Goal: Find specific page/section: Find specific page/section

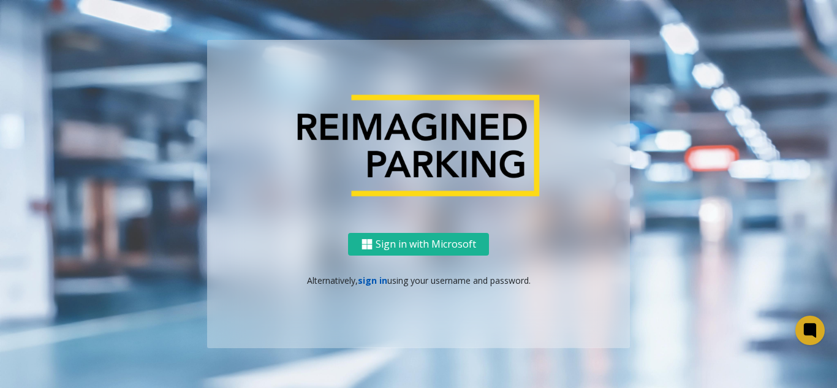
click at [382, 281] on link "sign in" at bounding box center [372, 280] width 29 height 12
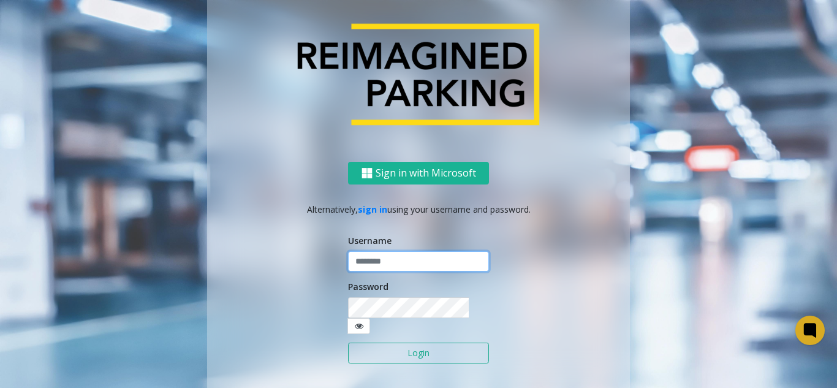
click at [399, 272] on input "text" at bounding box center [418, 261] width 141 height 21
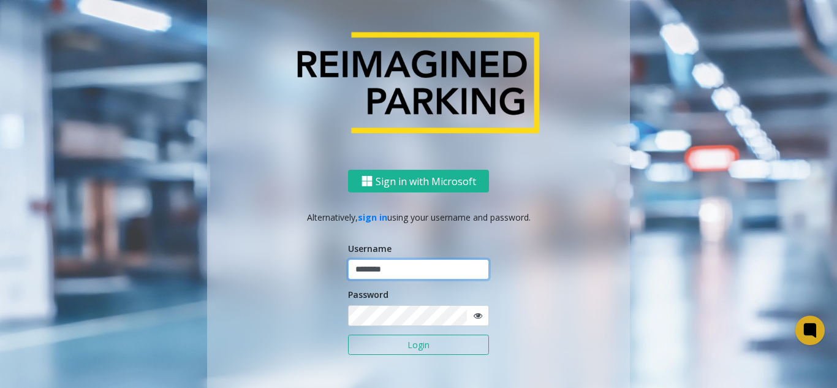
type input "********"
click at [348, 335] on button "Login" at bounding box center [418, 345] width 141 height 21
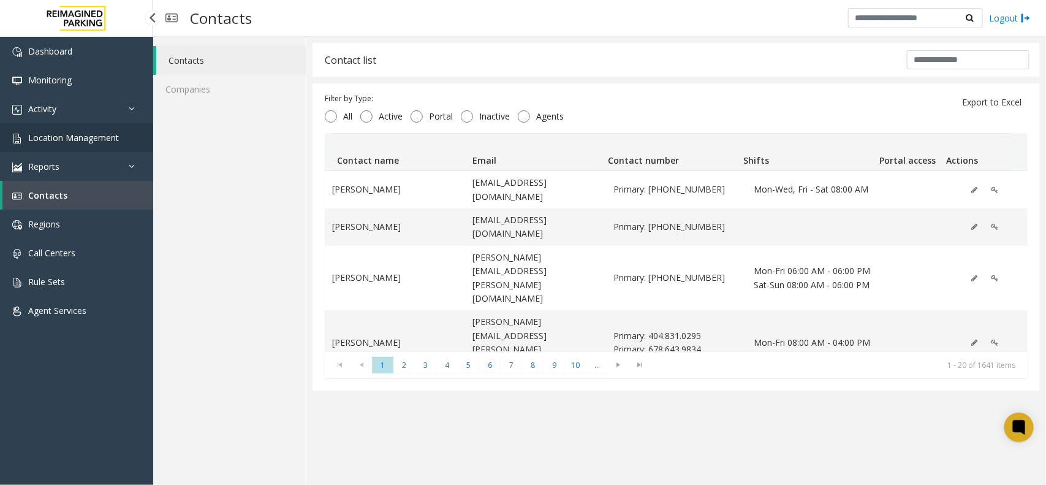
click at [129, 141] on link "Location Management" at bounding box center [76, 137] width 153 height 29
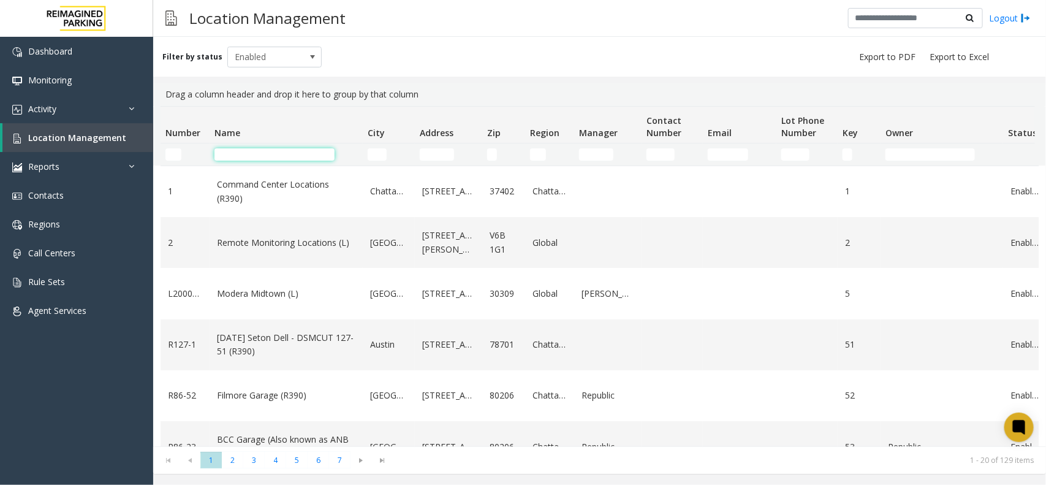
click at [240, 148] on input "Name Filter" at bounding box center [274, 154] width 120 height 12
paste input "**********"
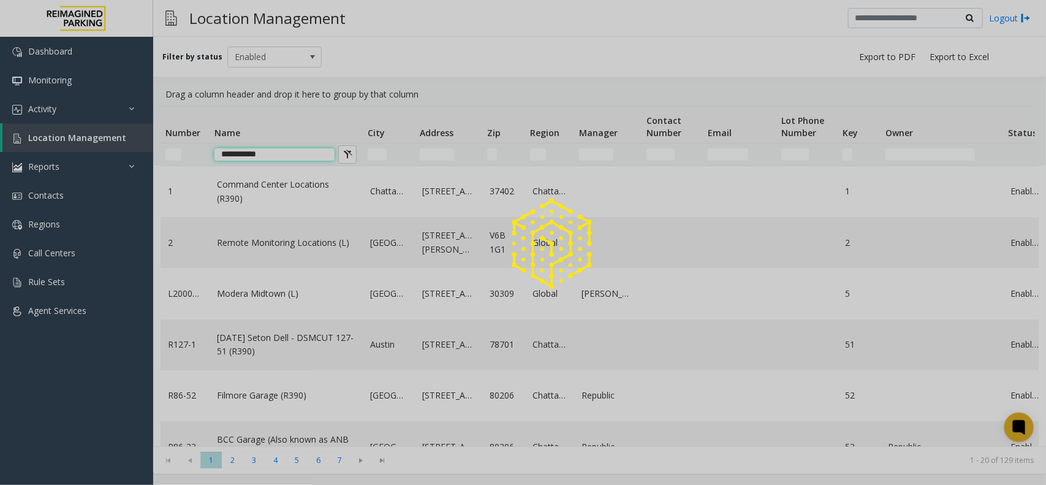
type input "**********"
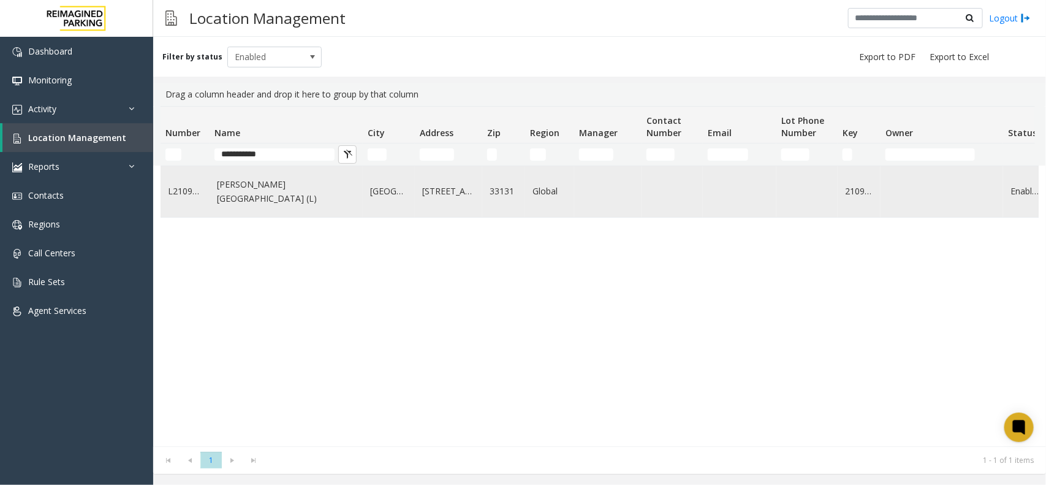
click at [237, 187] on link "Wells Fargo Center (L)" at bounding box center [286, 192] width 138 height 28
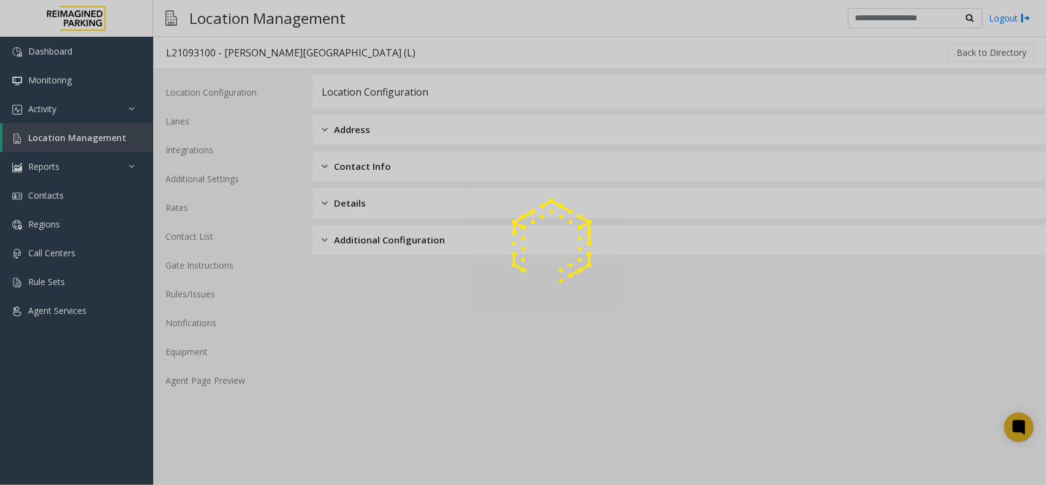
click at [243, 362] on div at bounding box center [523, 242] width 1046 height 485
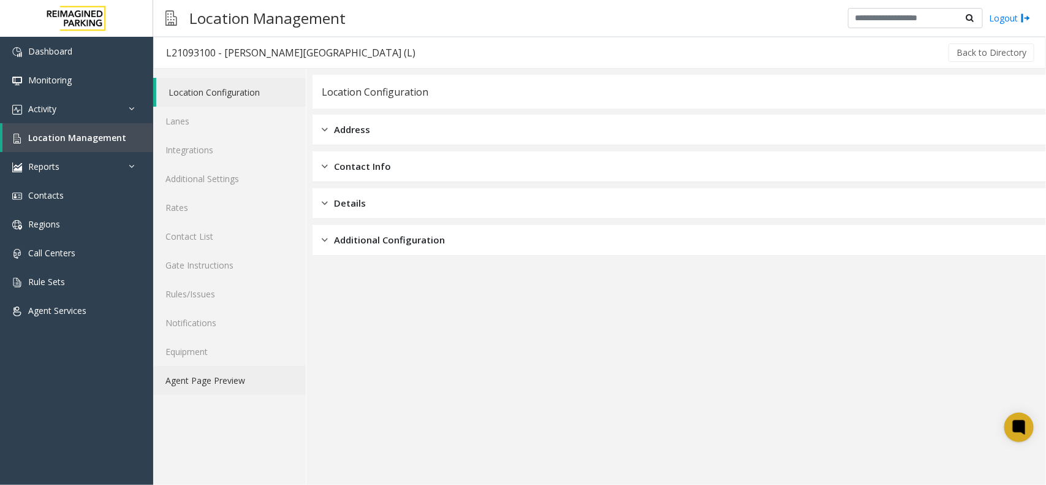
click at [236, 378] on link "Agent Page Preview" at bounding box center [229, 380] width 153 height 29
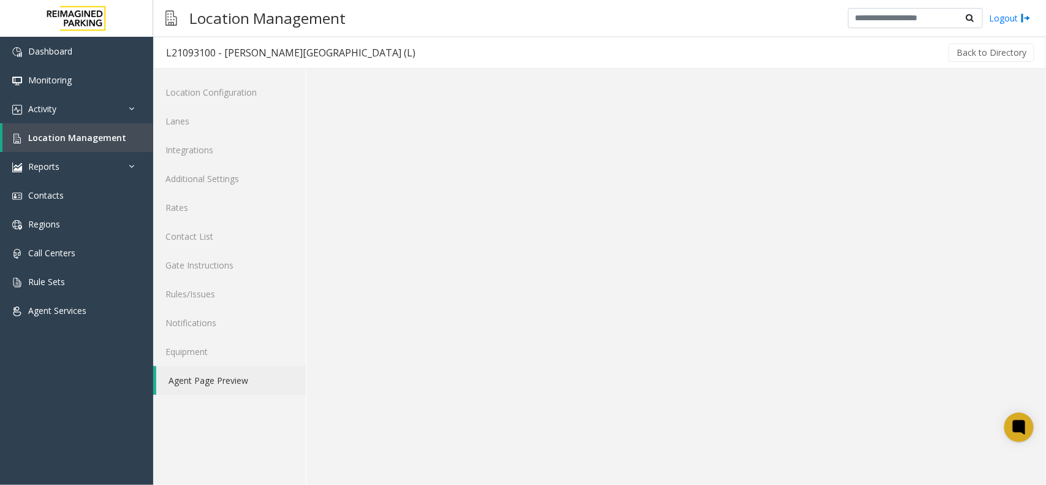
click at [236, 378] on link "Agent Page Preview" at bounding box center [230, 380] width 149 height 29
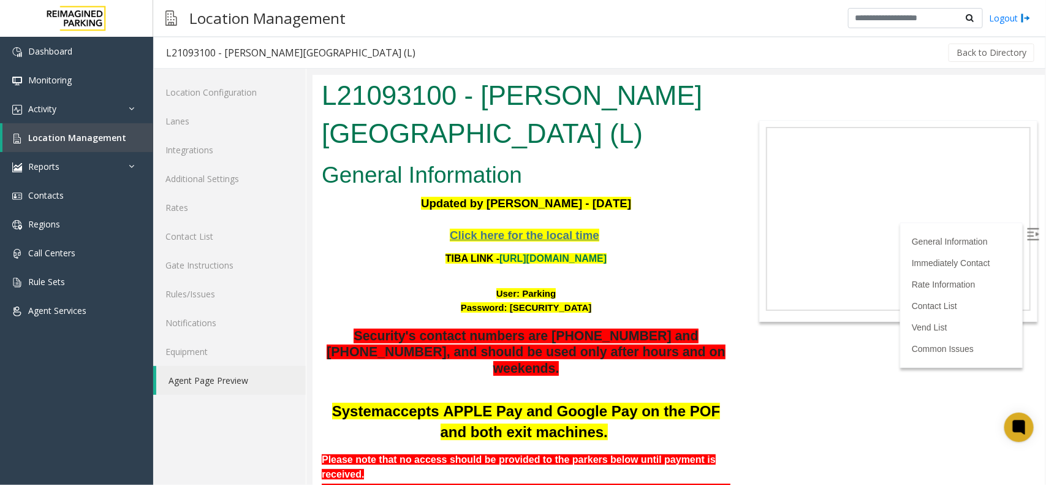
click at [358, 263] on p "TIBA LINK - https://wellsfargoctr-web.sp.tibaparking.net/" at bounding box center [525, 258] width 409 height 16
click at [118, 132] on span "Location Management" at bounding box center [77, 138] width 98 height 12
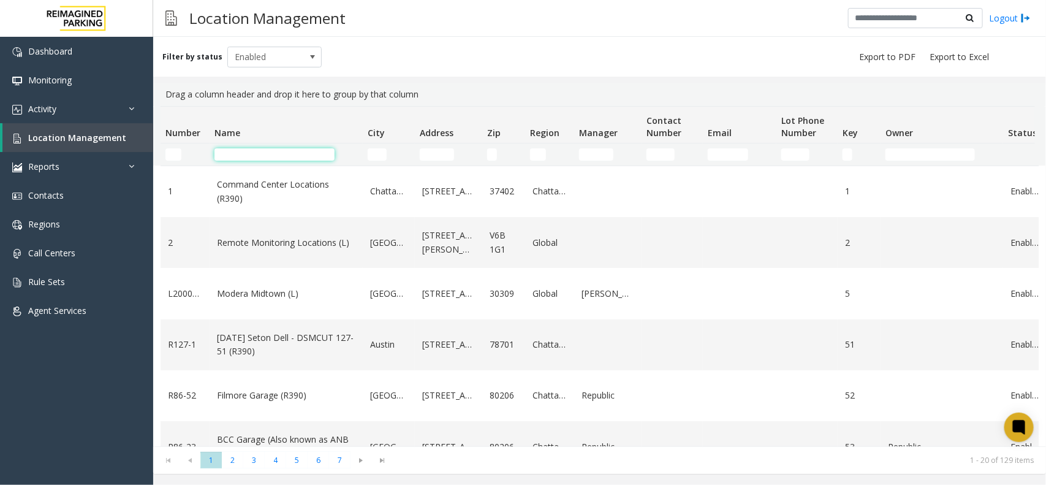
click at [301, 154] on input "Name Filter" at bounding box center [274, 154] width 120 height 12
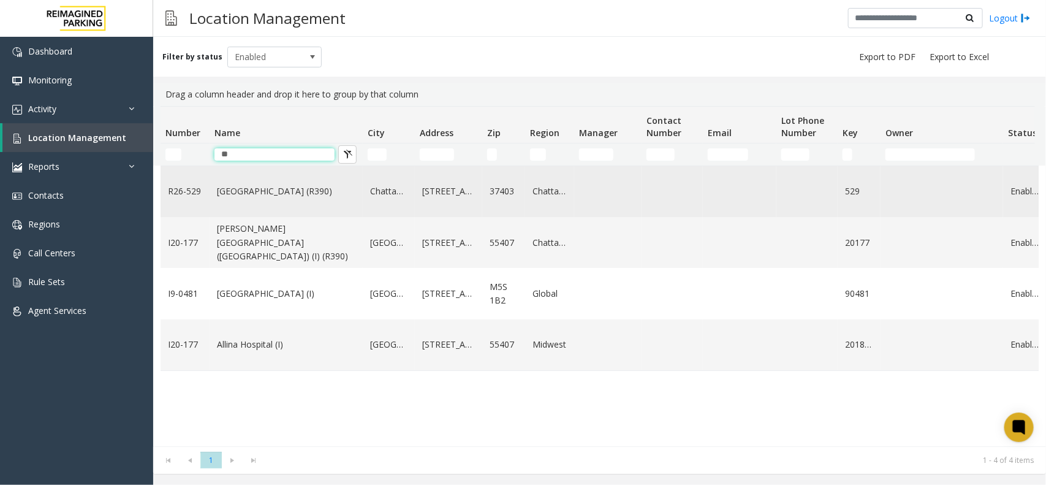
type input "**"
click at [328, 189] on link "[GEOGRAPHIC_DATA] (R390)" at bounding box center [286, 190] width 138 height 13
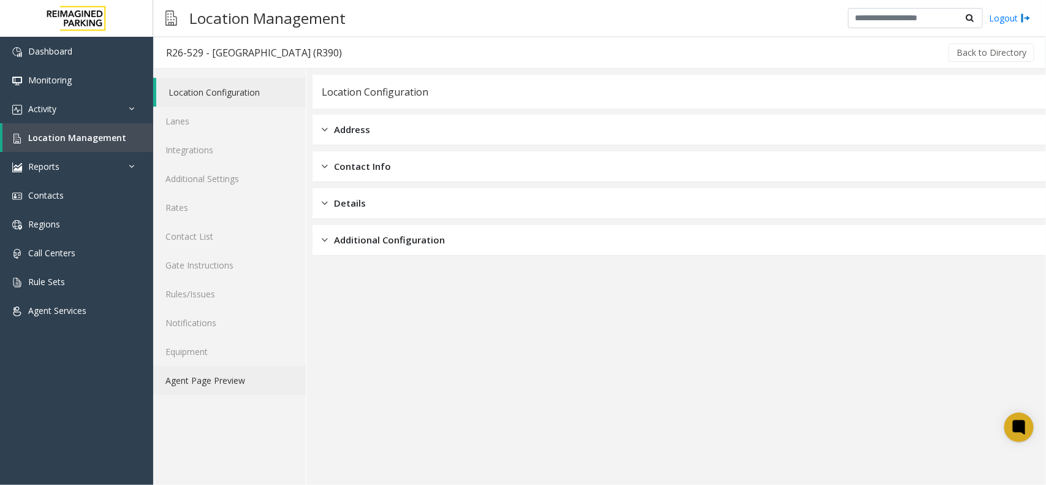
click at [246, 379] on link "Agent Page Preview" at bounding box center [229, 380] width 153 height 29
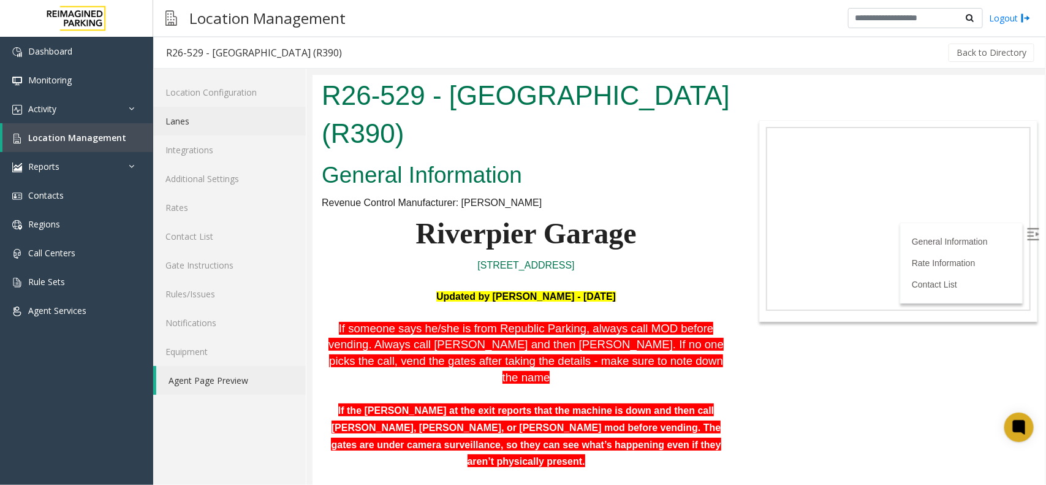
click at [154, 126] on link "Lanes" at bounding box center [229, 121] width 153 height 29
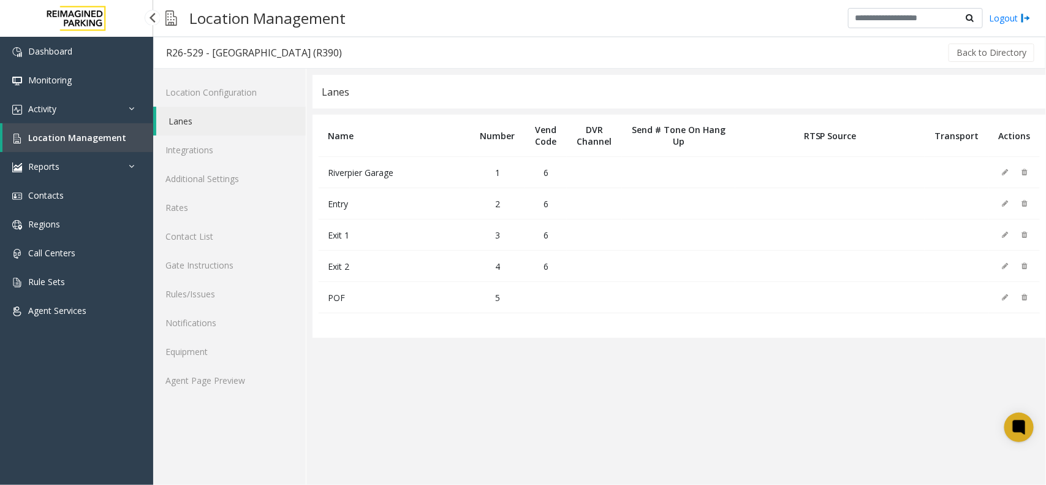
click at [138, 142] on link "Location Management" at bounding box center [77, 137] width 151 height 29
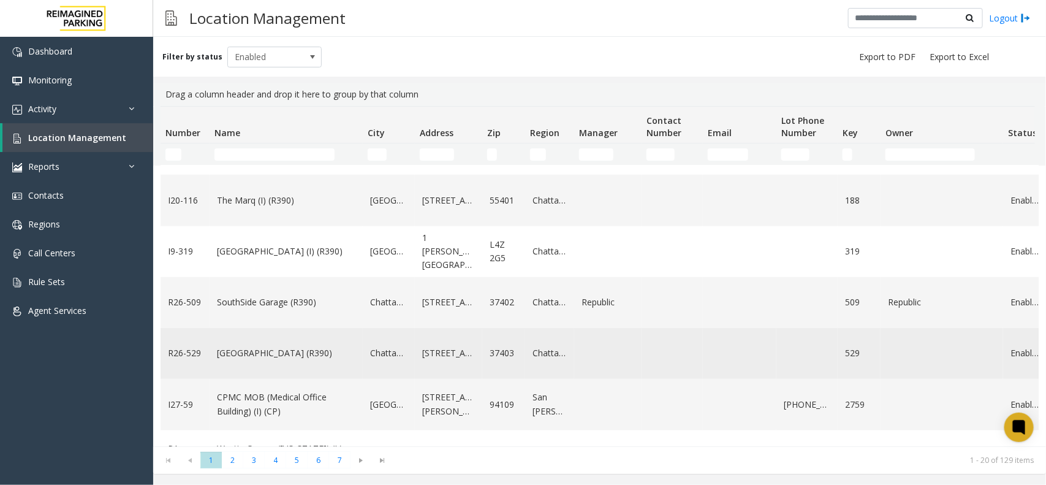
scroll to position [460, 0]
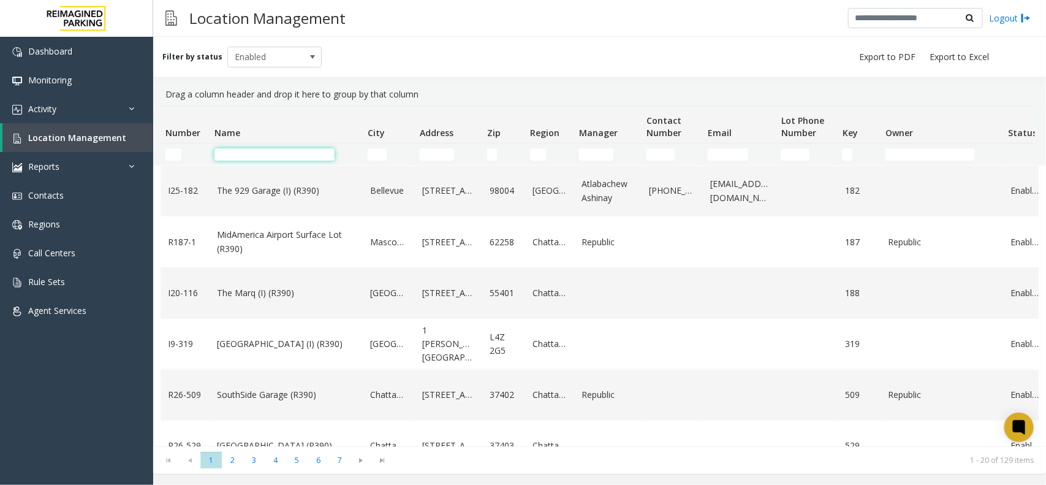
click at [276, 150] on input "Name Filter" at bounding box center [274, 154] width 120 height 12
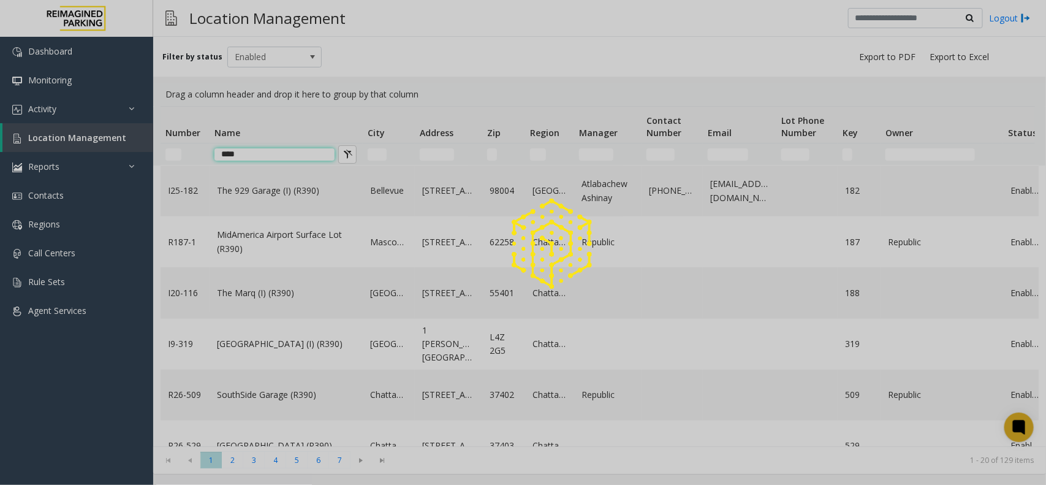
scroll to position [0, 0]
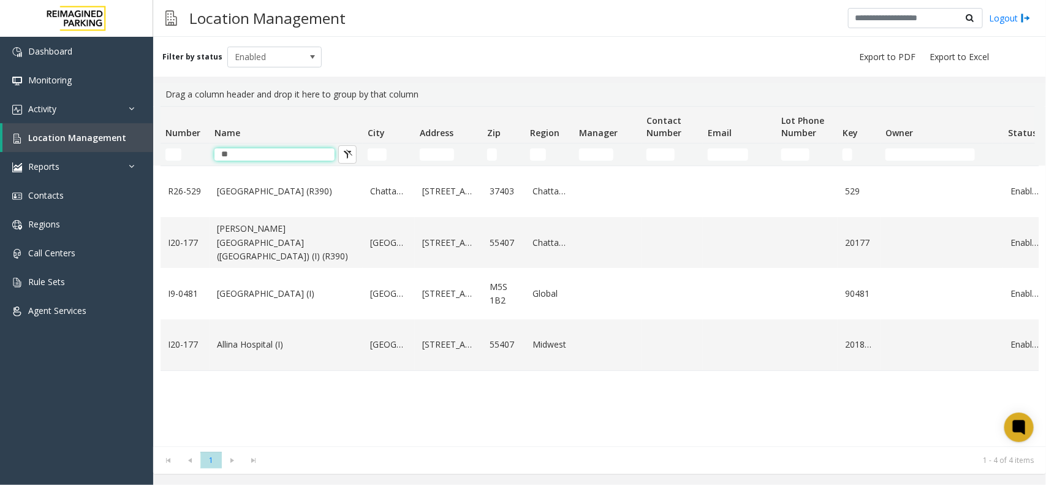
type input "*"
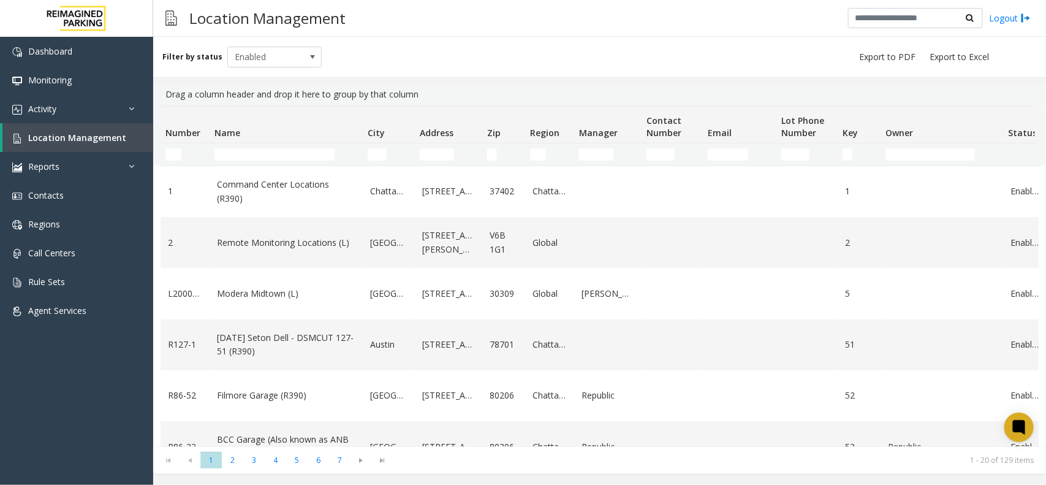
click at [277, 162] on td "Name Filter" at bounding box center [286, 154] width 153 height 22
click at [279, 157] on input "Name Filter" at bounding box center [274, 154] width 120 height 12
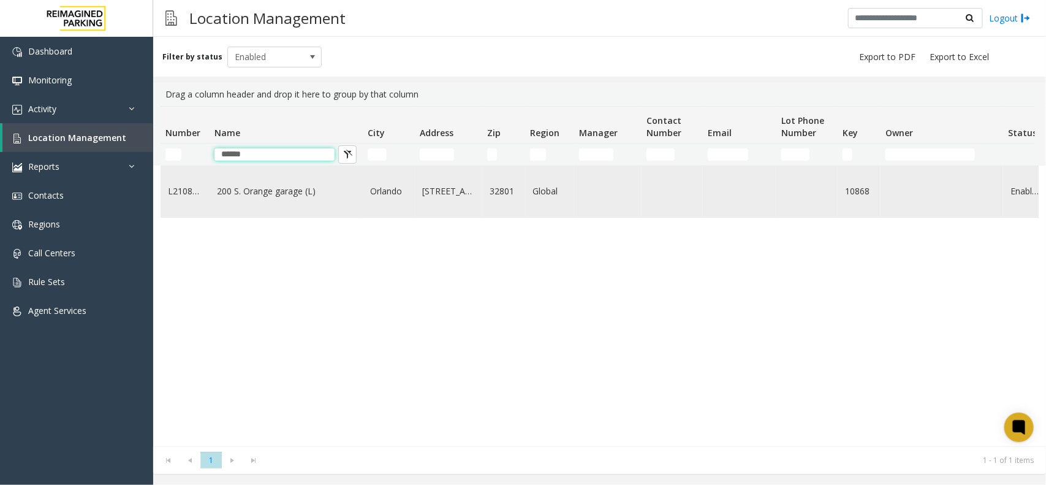
type input "******"
click at [309, 213] on td "200 S. Orange garage (L)" at bounding box center [286, 191] width 153 height 51
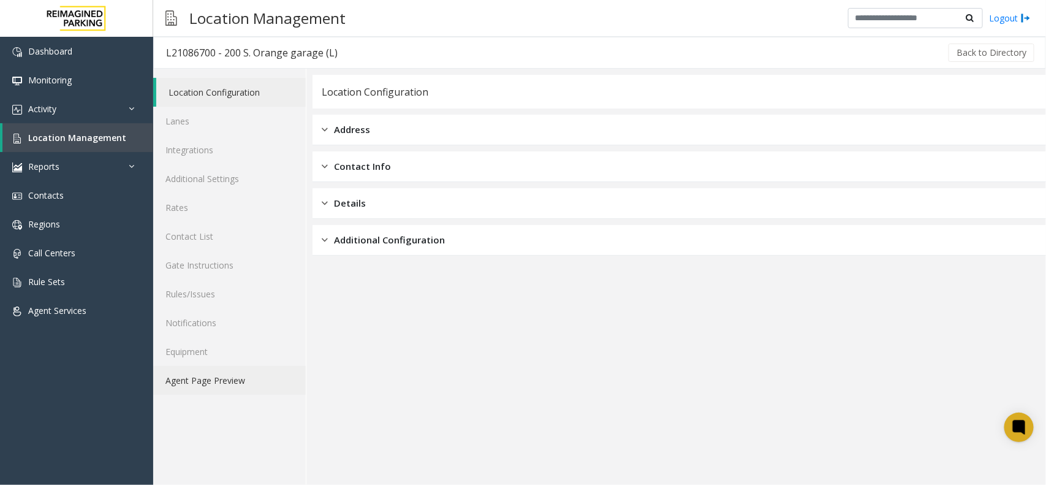
click at [252, 368] on link "Agent Page Preview" at bounding box center [229, 380] width 153 height 29
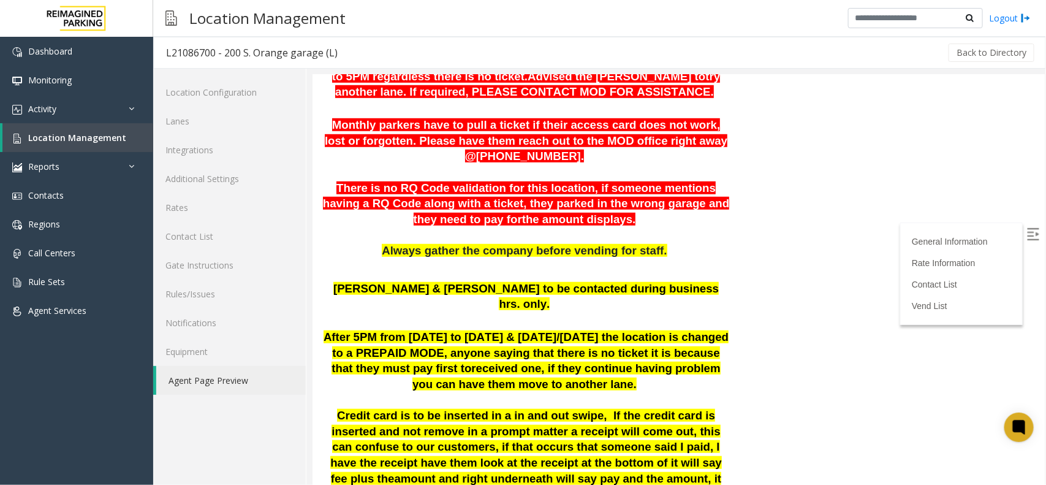
scroll to position [613, 0]
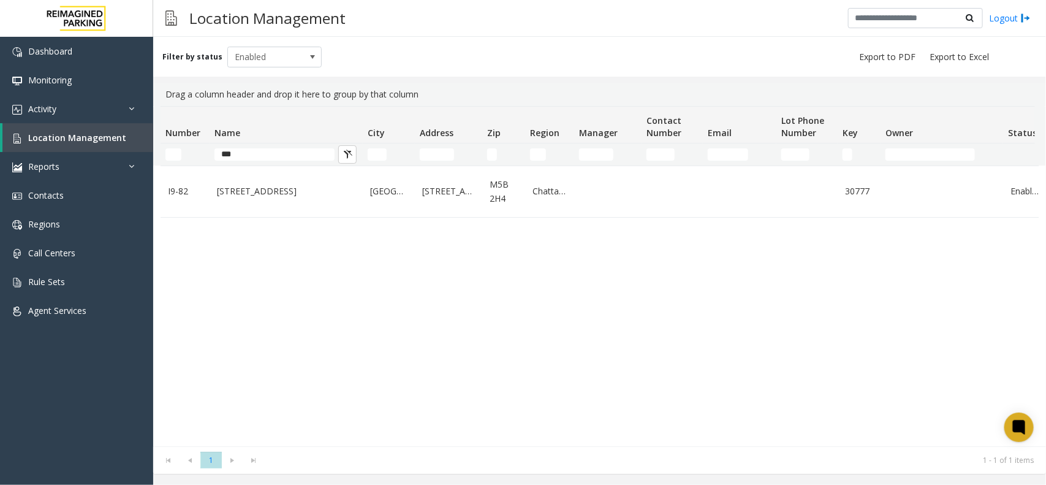
type input "***"
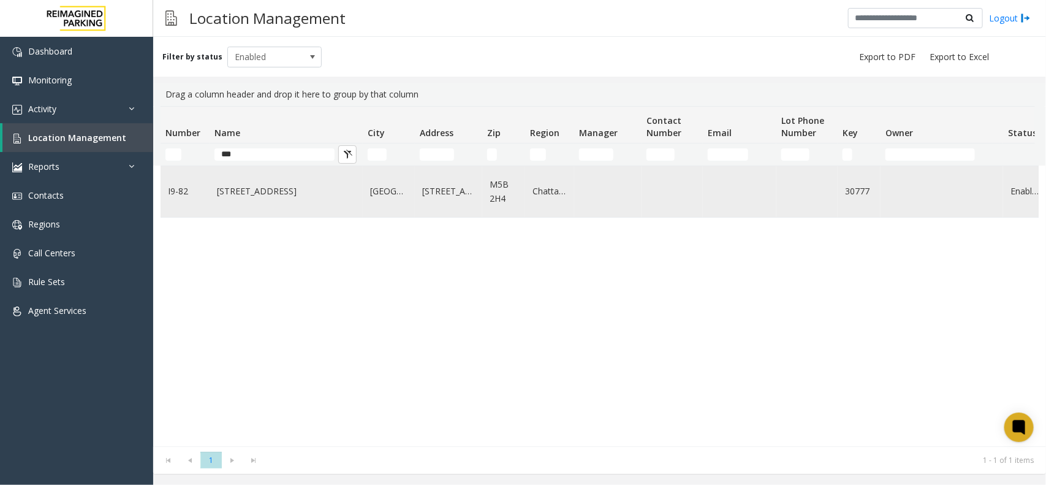
click at [262, 187] on link "777 Bay St. (I)" at bounding box center [286, 190] width 138 height 13
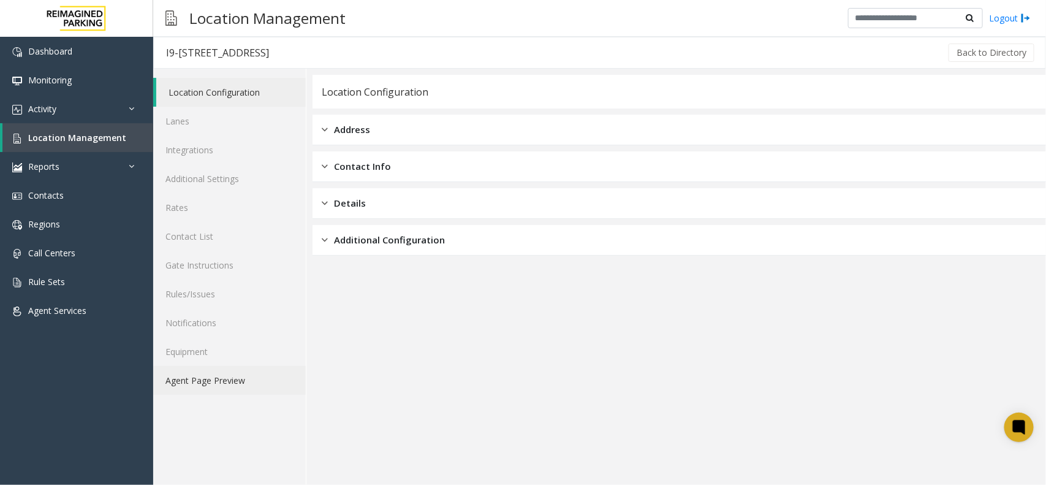
click at [237, 377] on link "Agent Page Preview" at bounding box center [229, 380] width 153 height 29
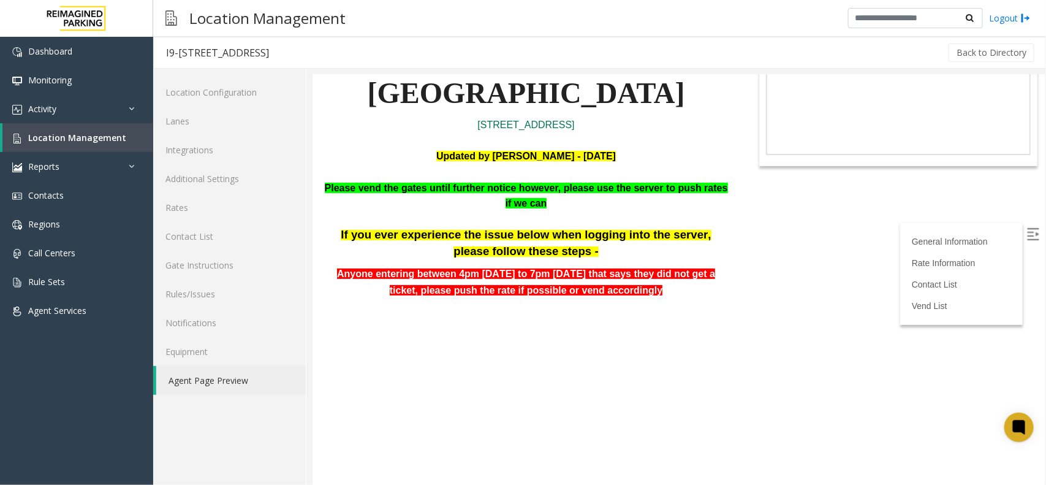
scroll to position [153, 0]
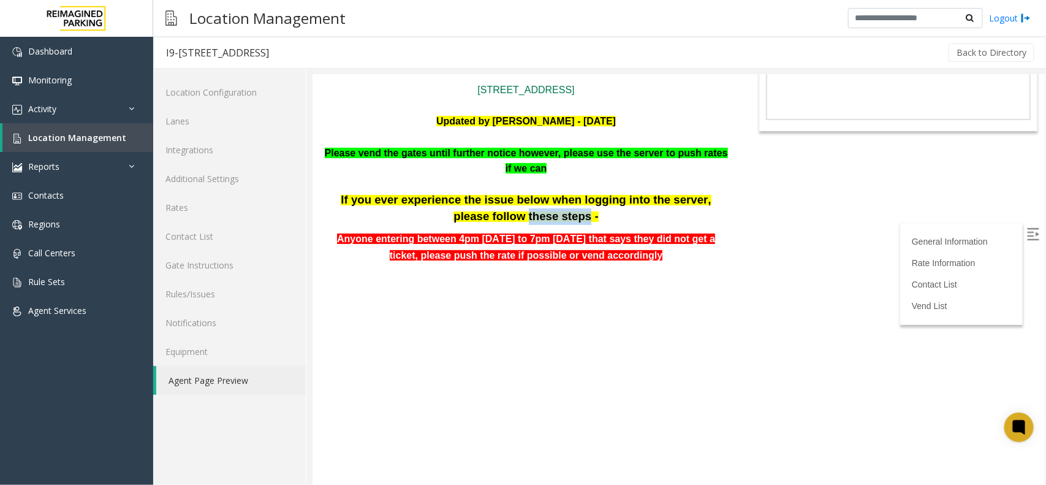
drag, startPoint x: 491, startPoint y: 214, endPoint x: 545, endPoint y: 213, distance: 54.5
click at [545, 213] on p "If you ever experience the issue below when logging into the server, please fol…" at bounding box center [525, 207] width 409 height 32
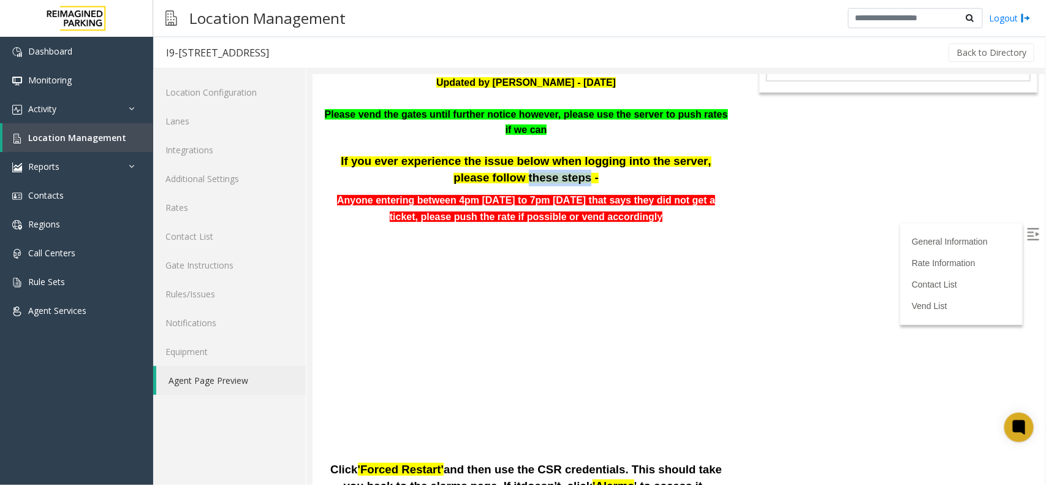
scroll to position [230, 0]
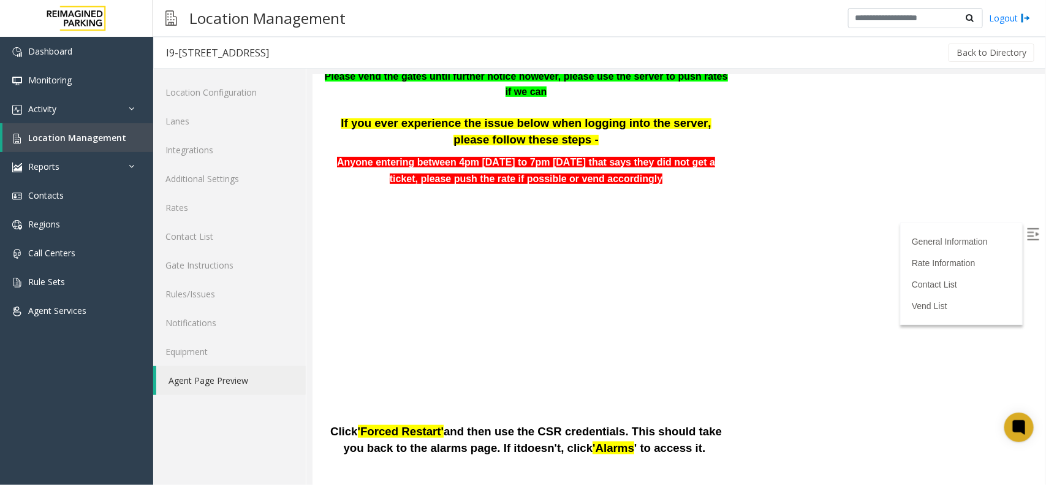
click at [678, 323] on span at bounding box center [523, 291] width 325 height 197
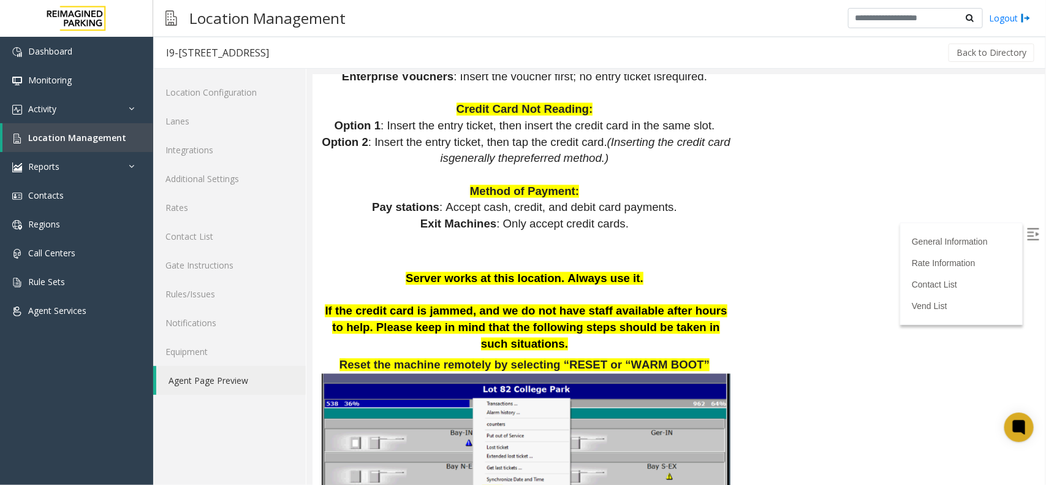
scroll to position [842, 0]
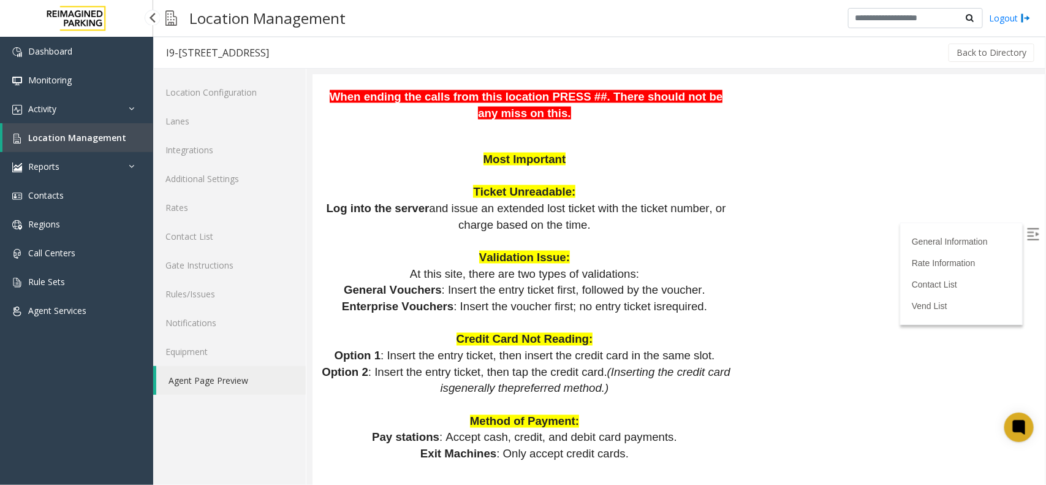
click at [115, 133] on span "Location Management" at bounding box center [77, 138] width 98 height 12
